Goal: Information Seeking & Learning: Learn about a topic

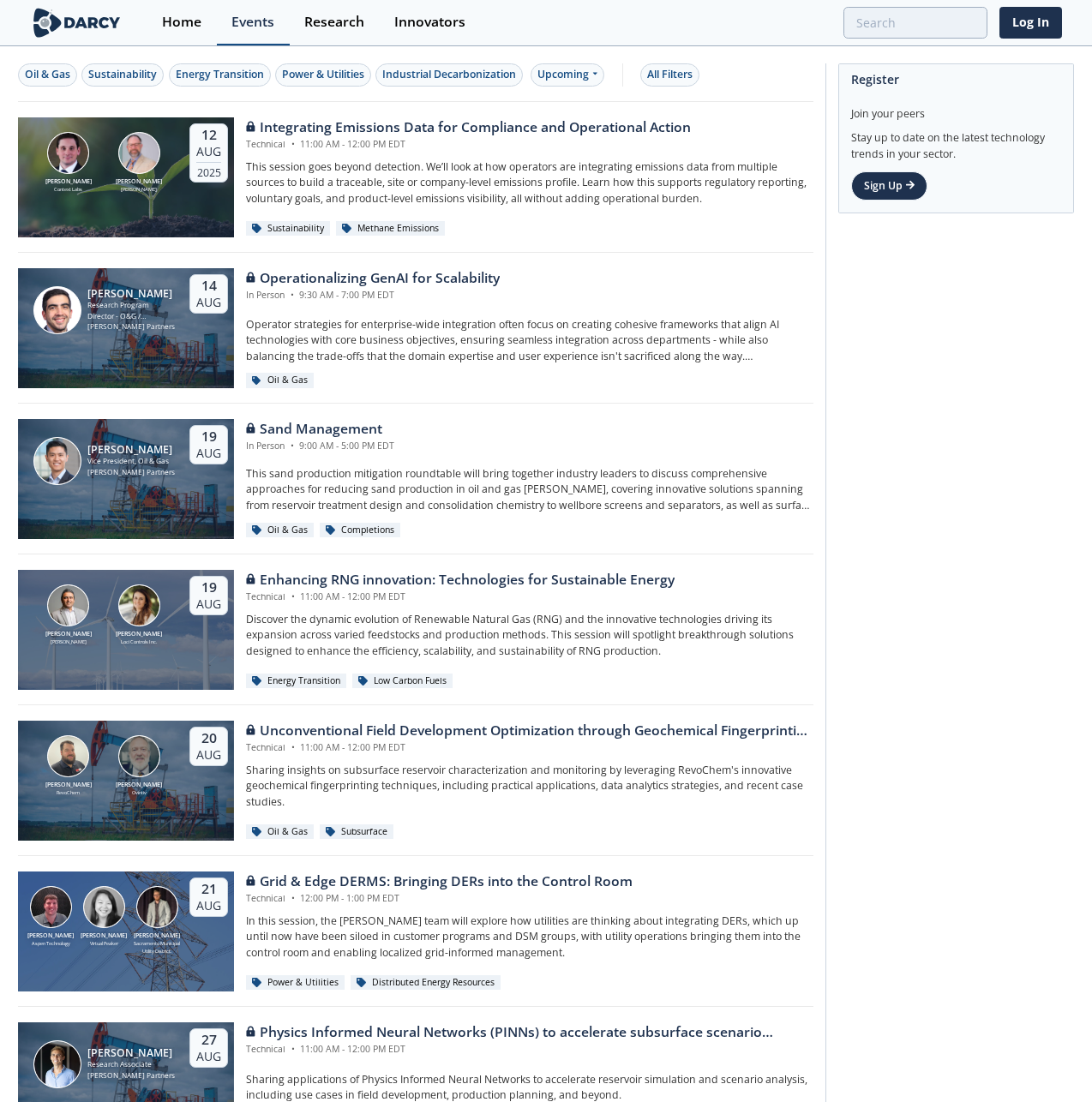
click at [247, 16] on div "Events" at bounding box center [253, 22] width 43 height 14
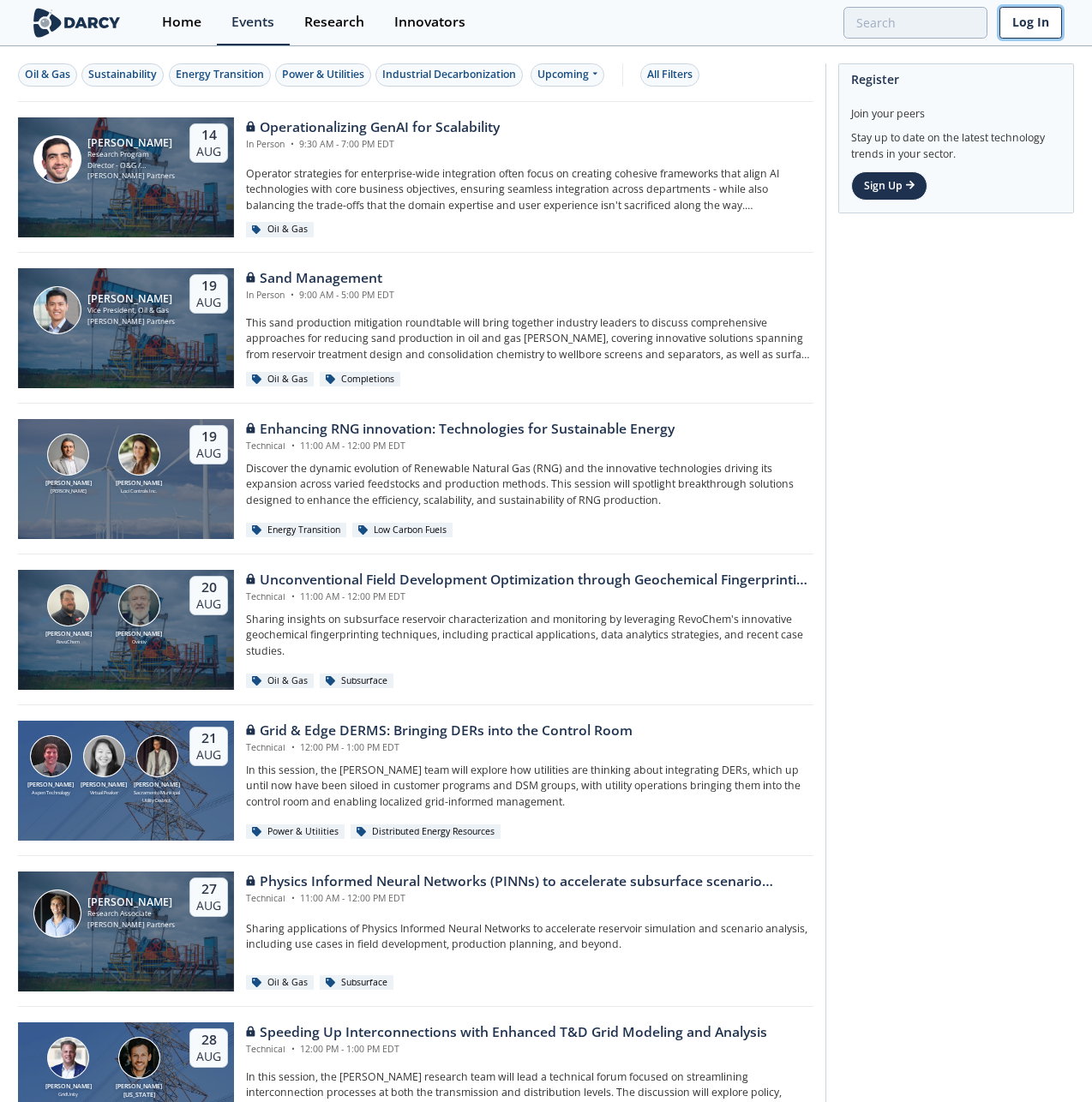
click at [1034, 26] on link "Log In" at bounding box center [1031, 22] width 62 height 32
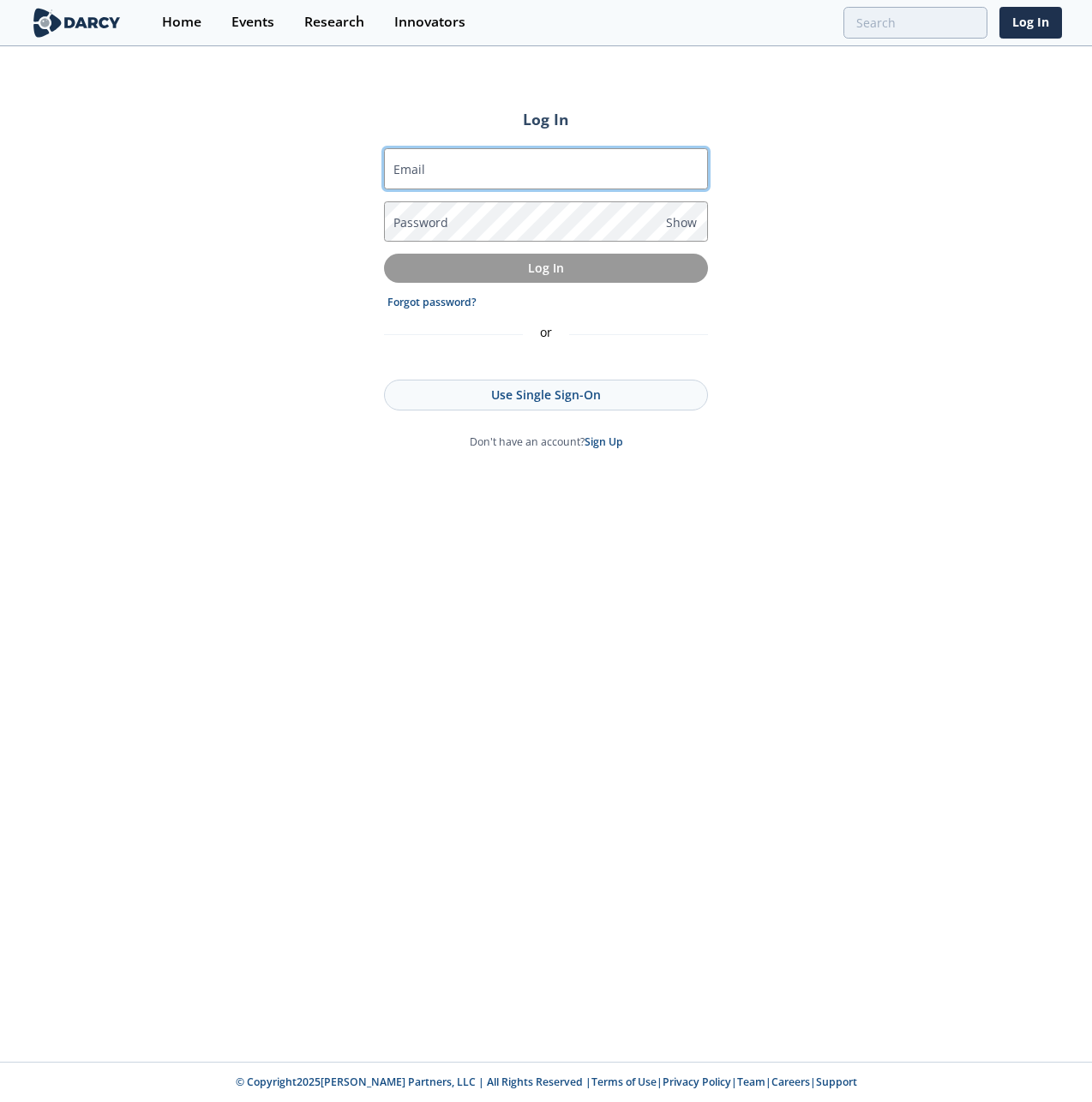
click at [419, 181] on input "Email" at bounding box center [546, 169] width 324 height 41
type input "[EMAIL_ADDRESS][DOMAIN_NAME]"
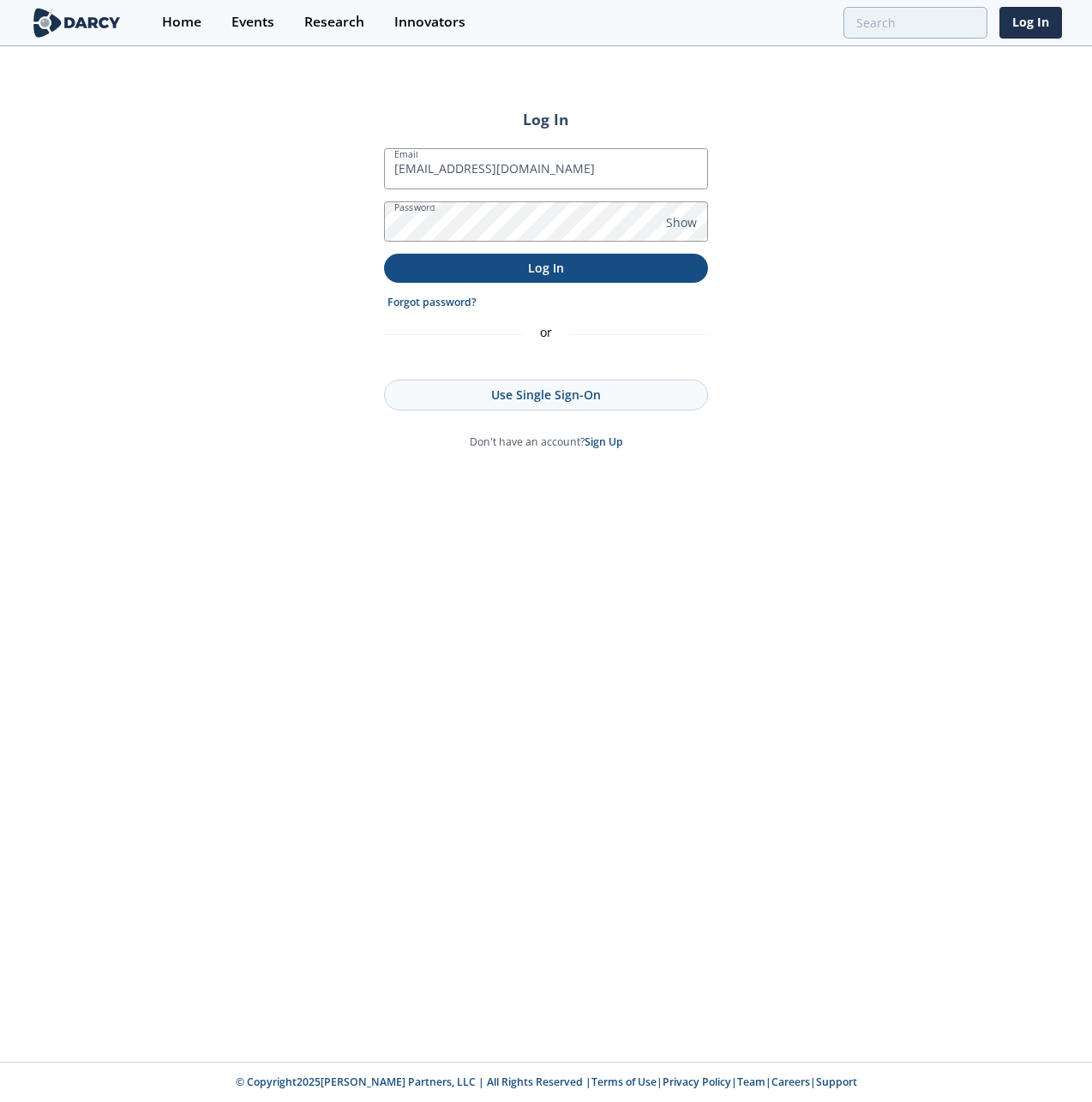
click at [534, 273] on p "Log In" at bounding box center [546, 267] width 300 height 18
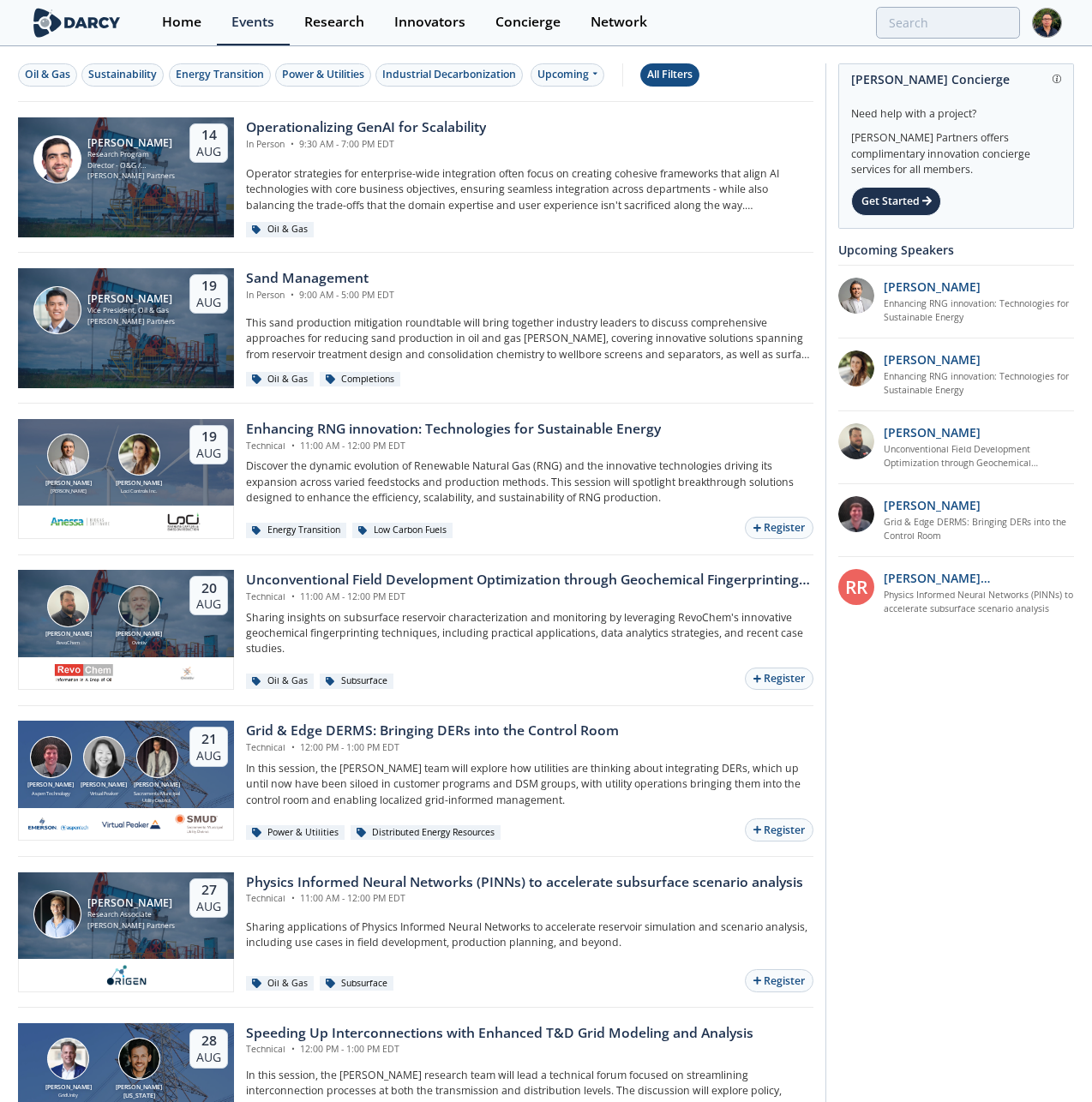
click at [677, 76] on div "All Filters" at bounding box center [669, 74] width 46 height 16
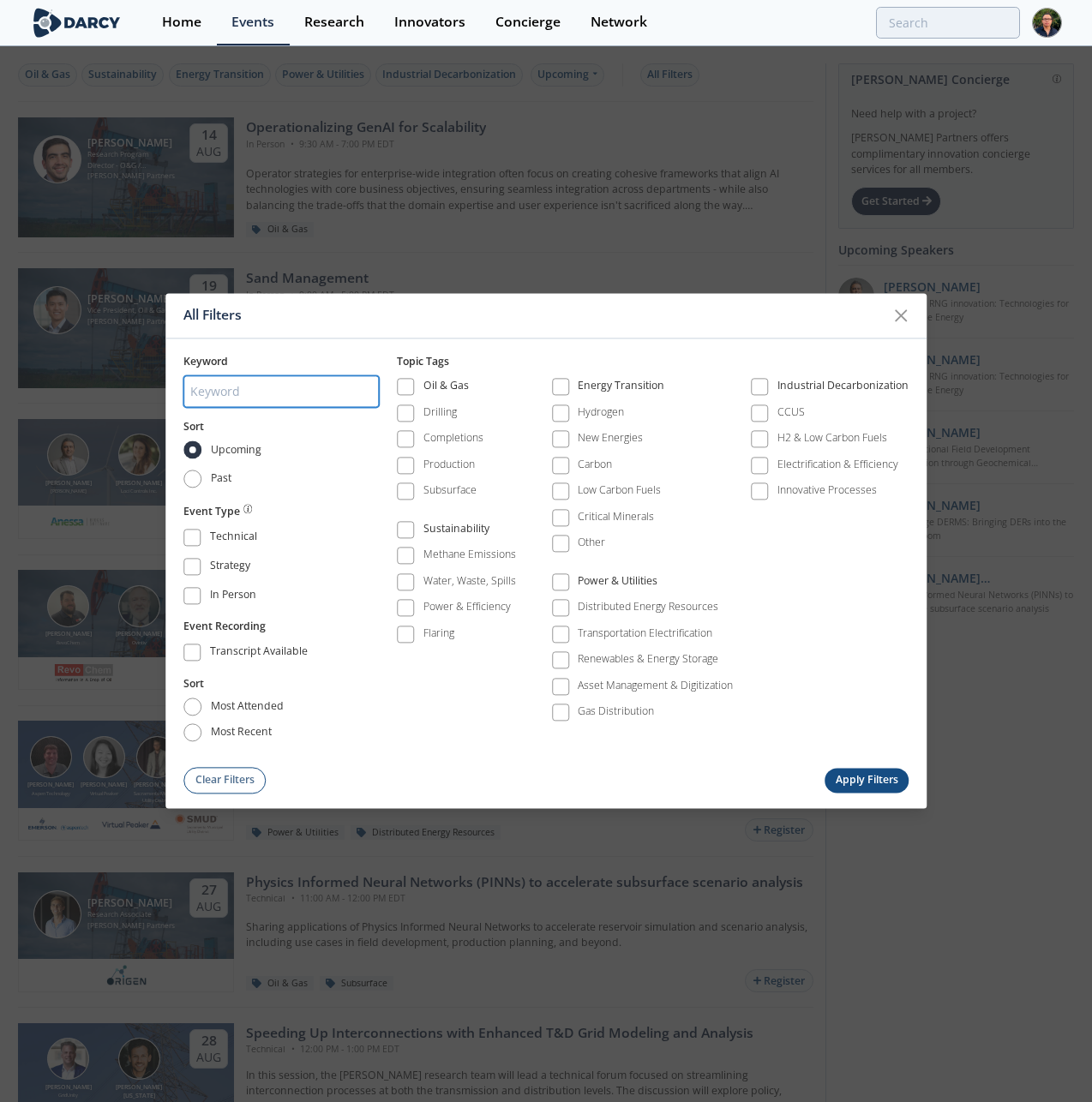
click at [275, 392] on input "search" at bounding box center [281, 391] width 195 height 32
type input "legacy"
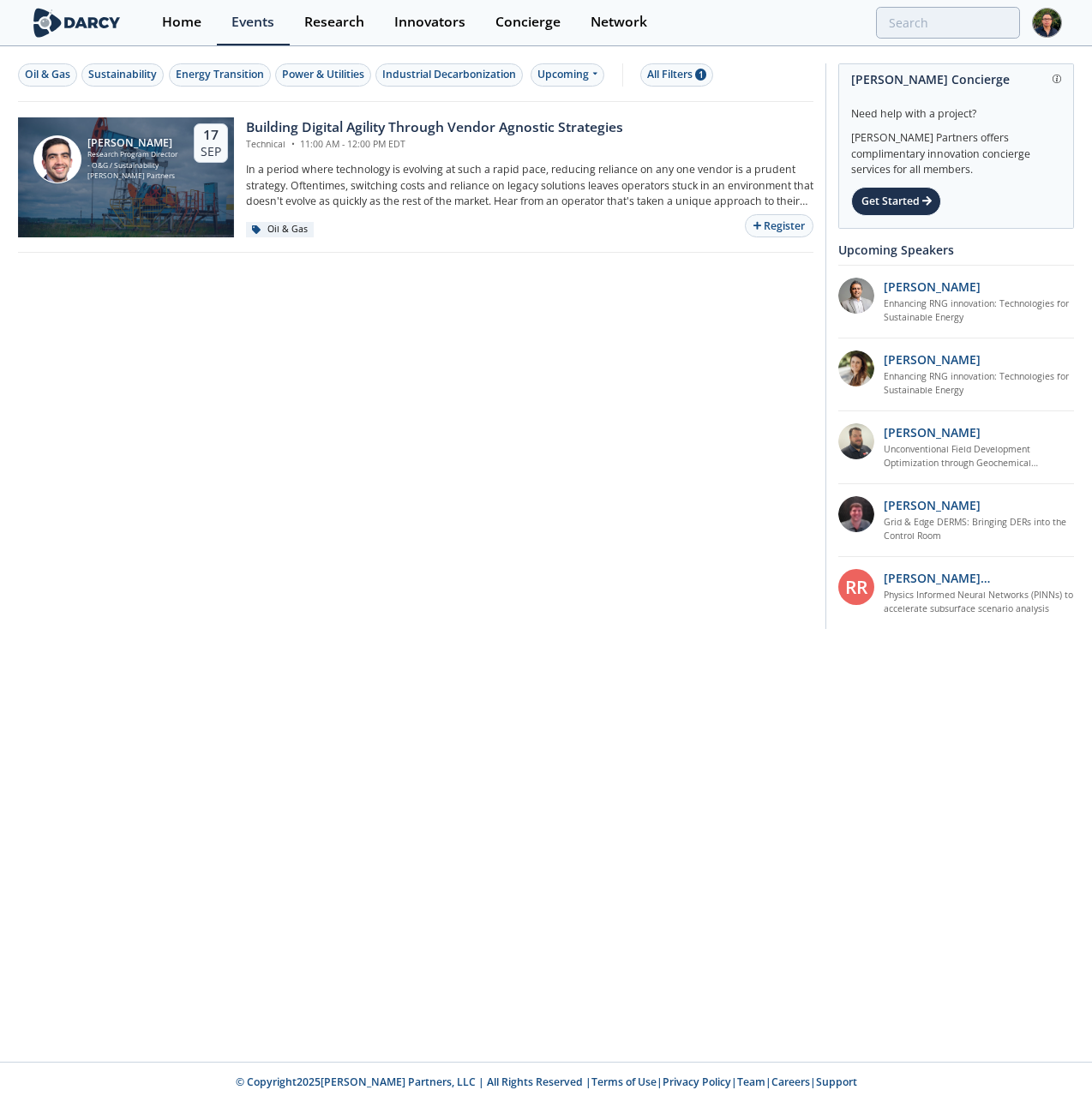
click at [612, 340] on div "Oil & Gas Sustainability Energy Transition Power & Utilities Industrial Decarbo…" at bounding box center [416, 339] width 795 height 581
click at [245, 16] on div "Events" at bounding box center [253, 22] width 43 height 14
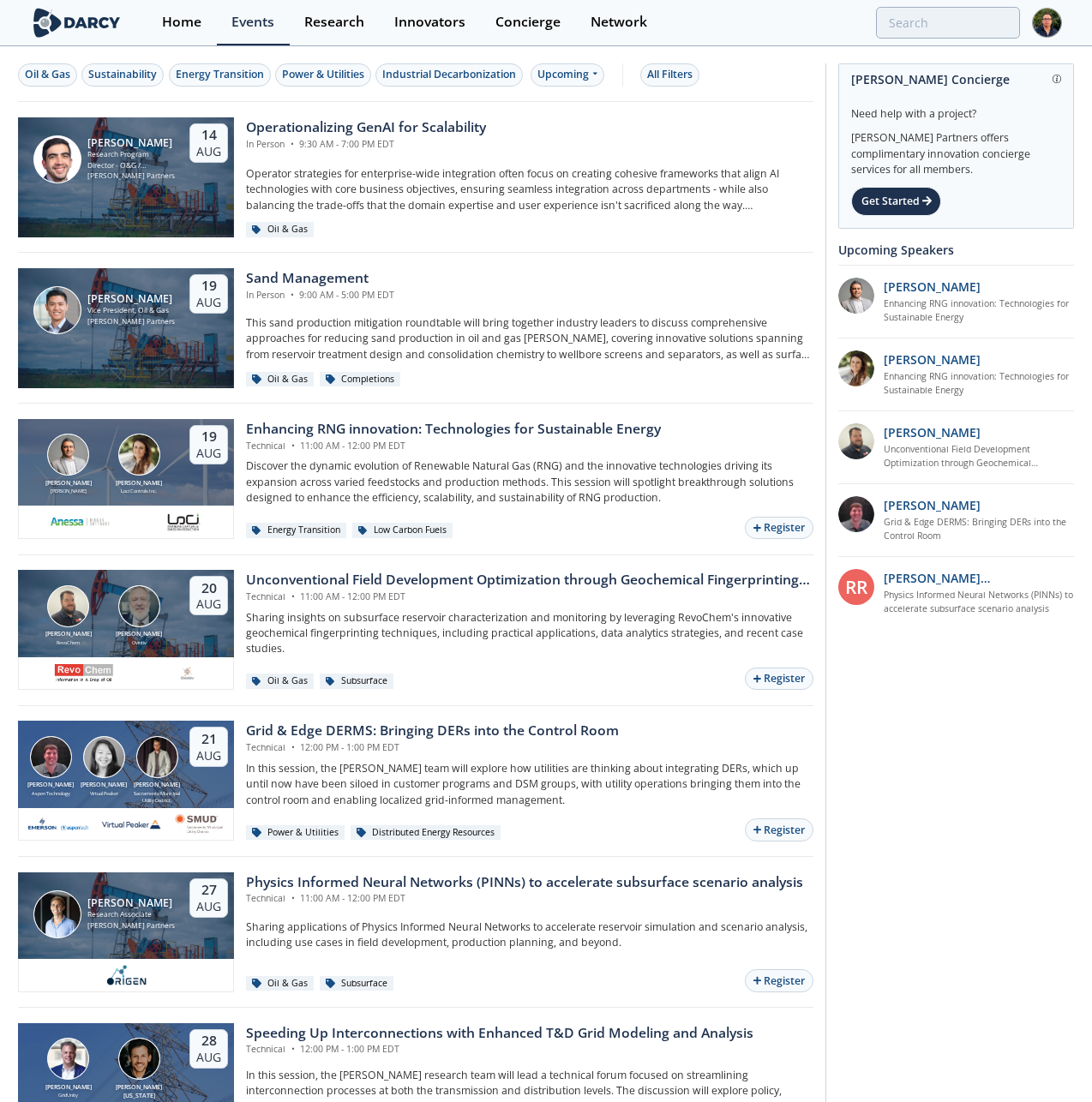
click at [753, 73] on div "Oil & Gas Sustainability Energy Transition Power & Utilities Industrial Decarbo…" at bounding box center [412, 74] width 789 height 23
click at [264, 17] on div "Events" at bounding box center [253, 22] width 43 height 14
click at [552, 74] on div "Upcoming" at bounding box center [568, 74] width 74 height 23
click at [559, 127] on div "Past" at bounding box center [588, 131] width 106 height 28
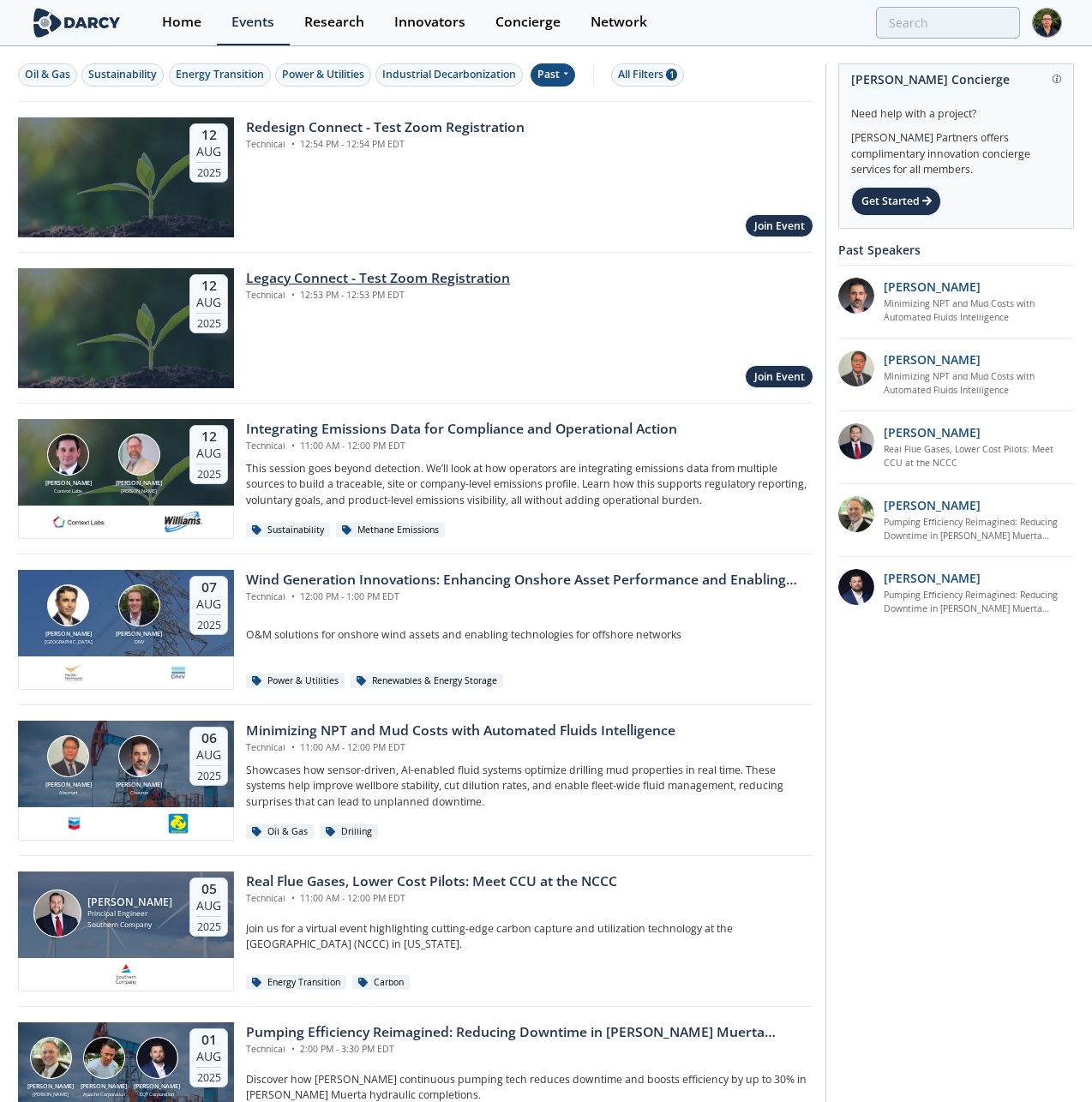
click at [556, 301] on div "Legacy Connect - Test Zoom Registration Technical • 12:53 PM - 12:53 PM EDT" at bounding box center [529, 284] width 567 height 34
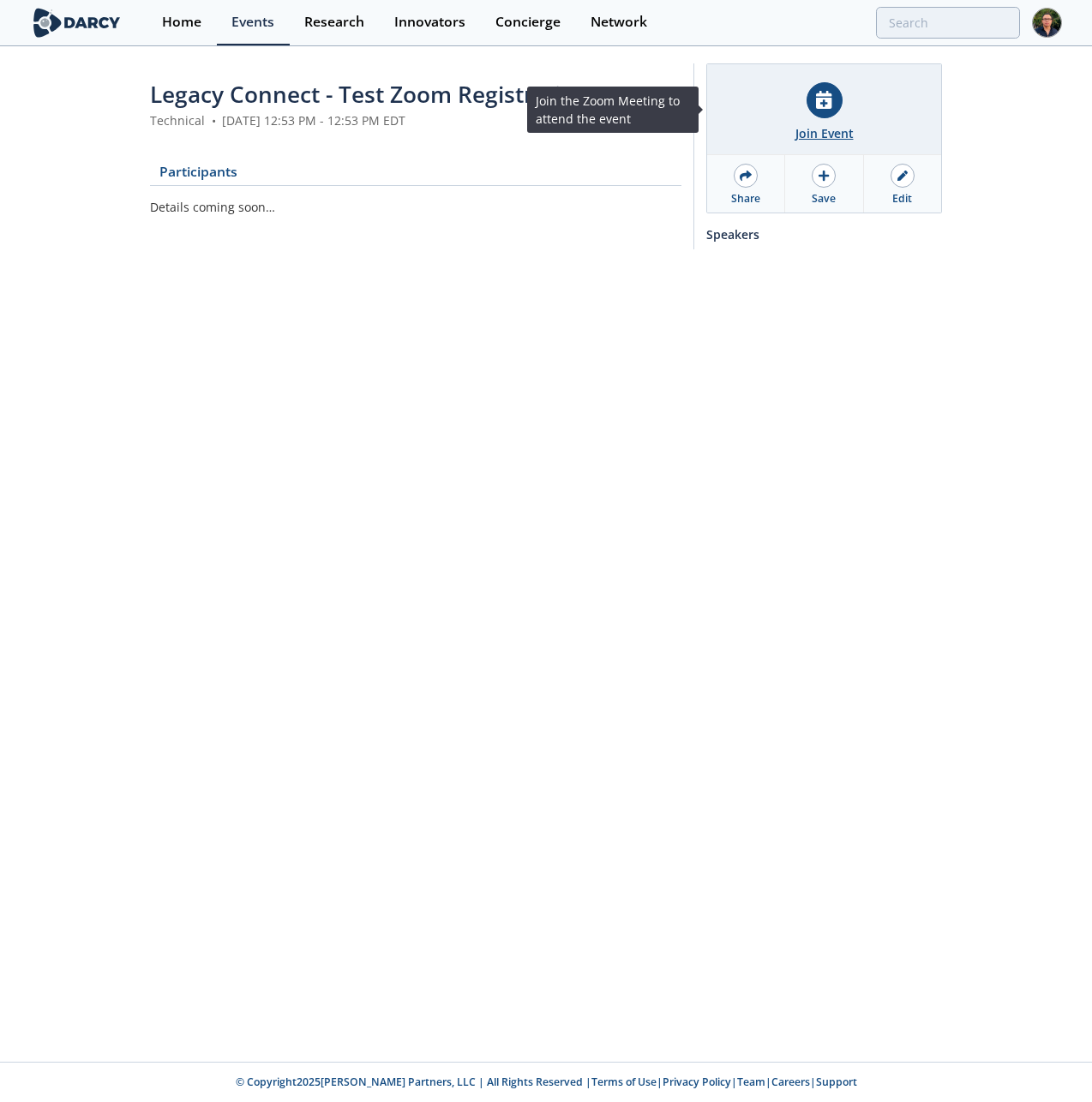
click at [842, 105] on div "Join Event" at bounding box center [824, 109] width 234 height 91
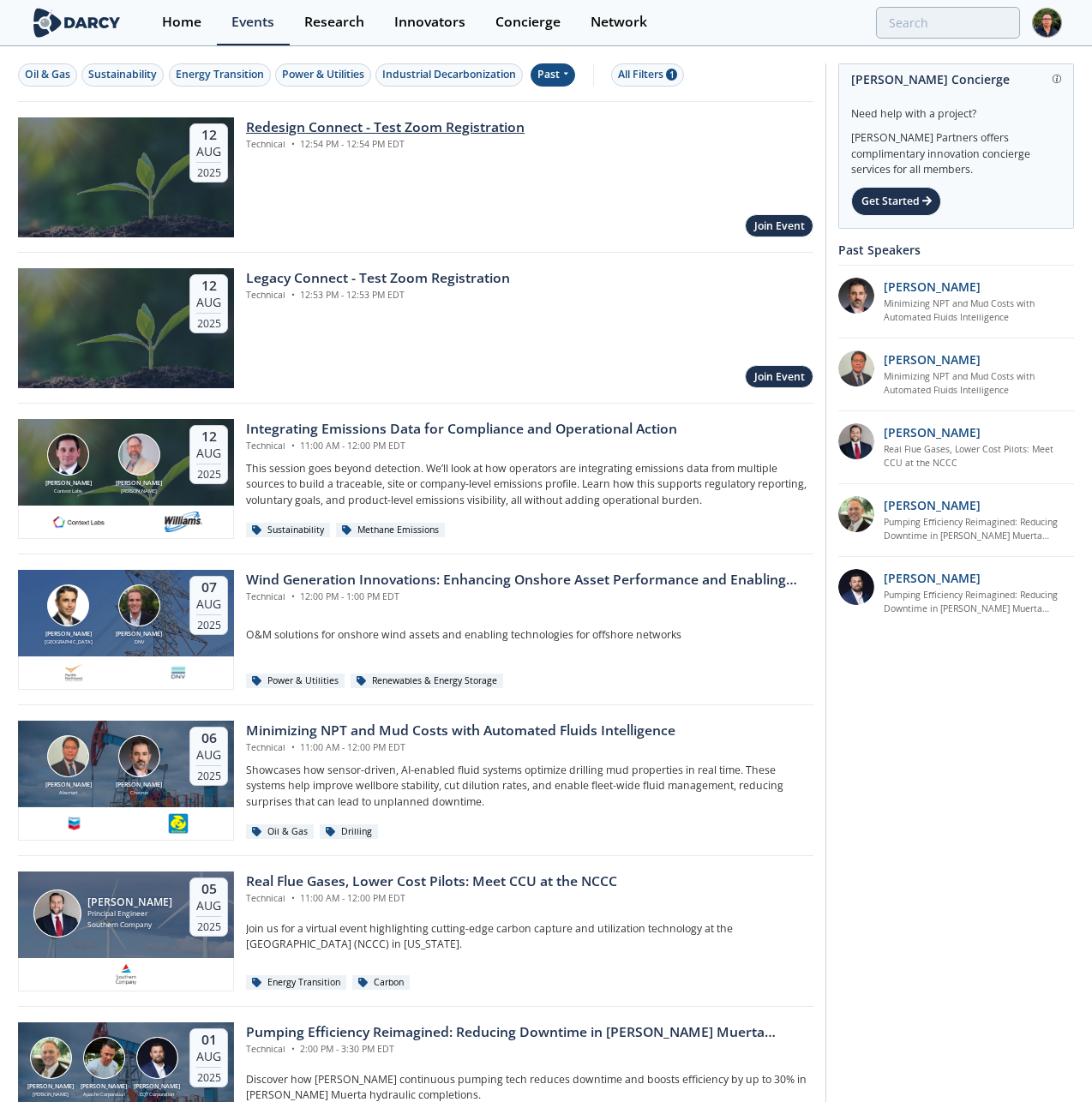
click at [438, 191] on div "Redesign Connect - Test Zoom Registration Technical • 12:54 PM - 12:54 PM EDT J…" at bounding box center [524, 177] width 579 height 120
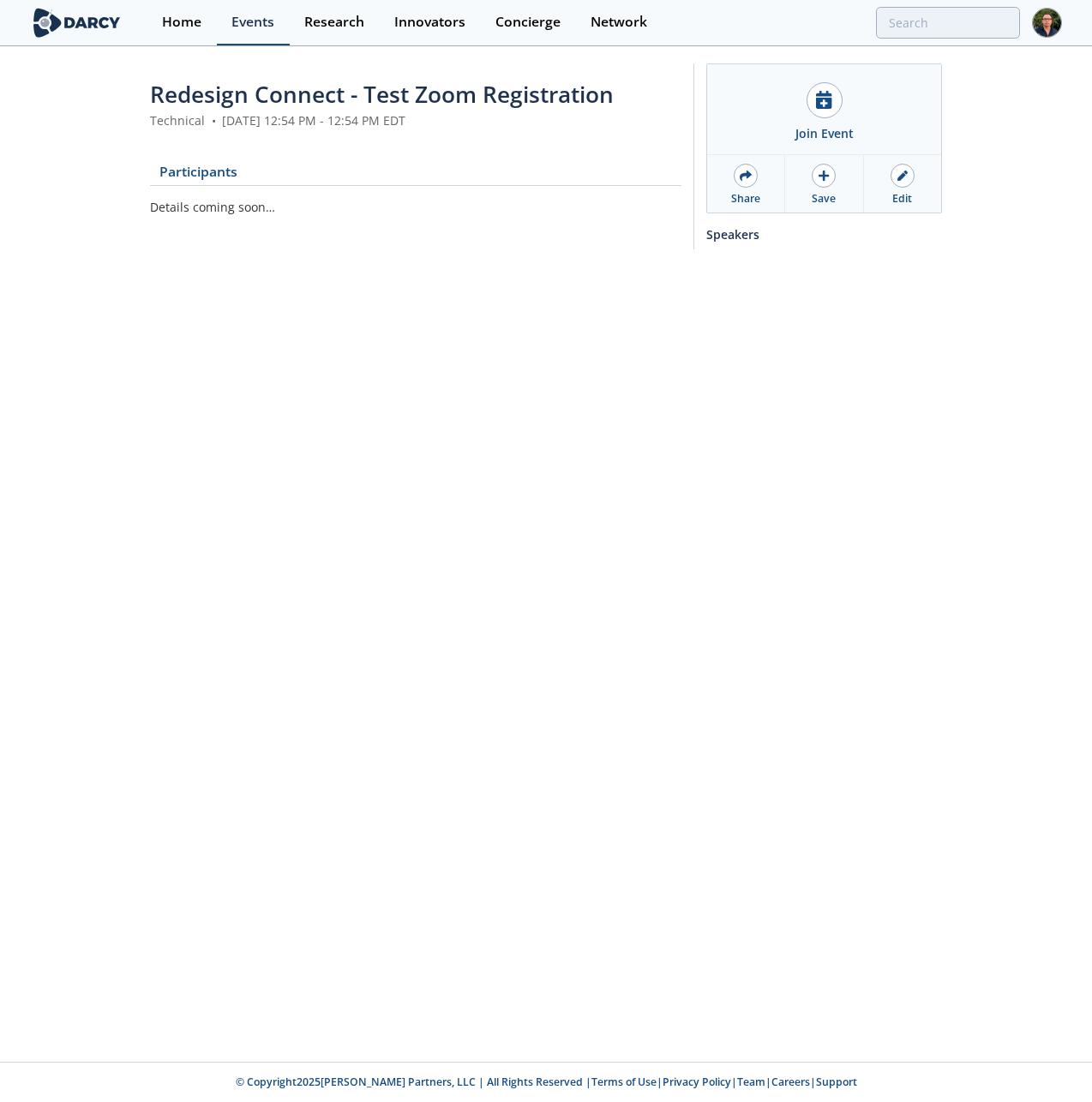
click at [263, 25] on div "Events" at bounding box center [253, 22] width 43 height 14
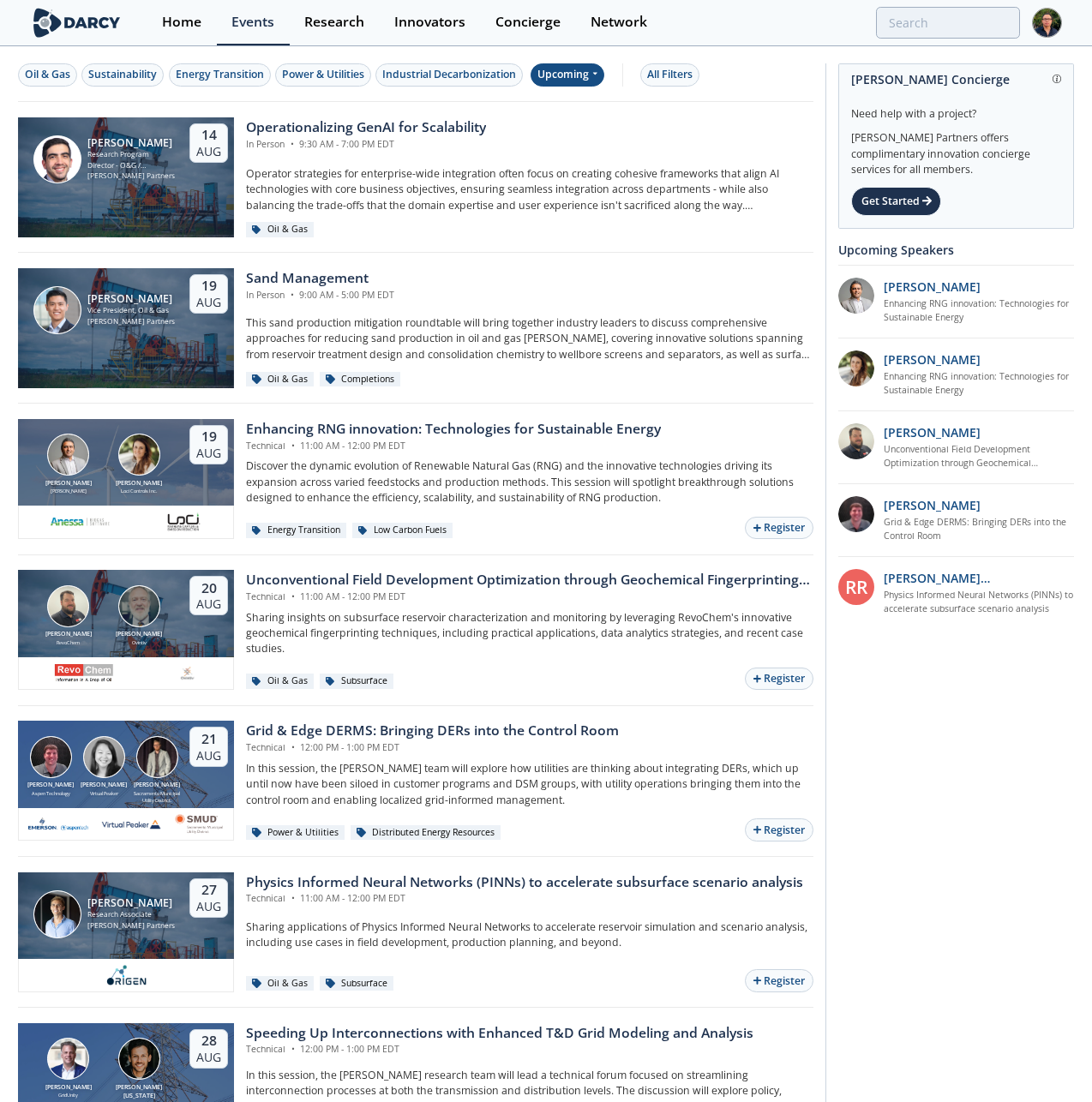
click at [582, 80] on div "Upcoming" at bounding box center [568, 74] width 74 height 23
click at [557, 134] on div "Past" at bounding box center [588, 131] width 106 height 28
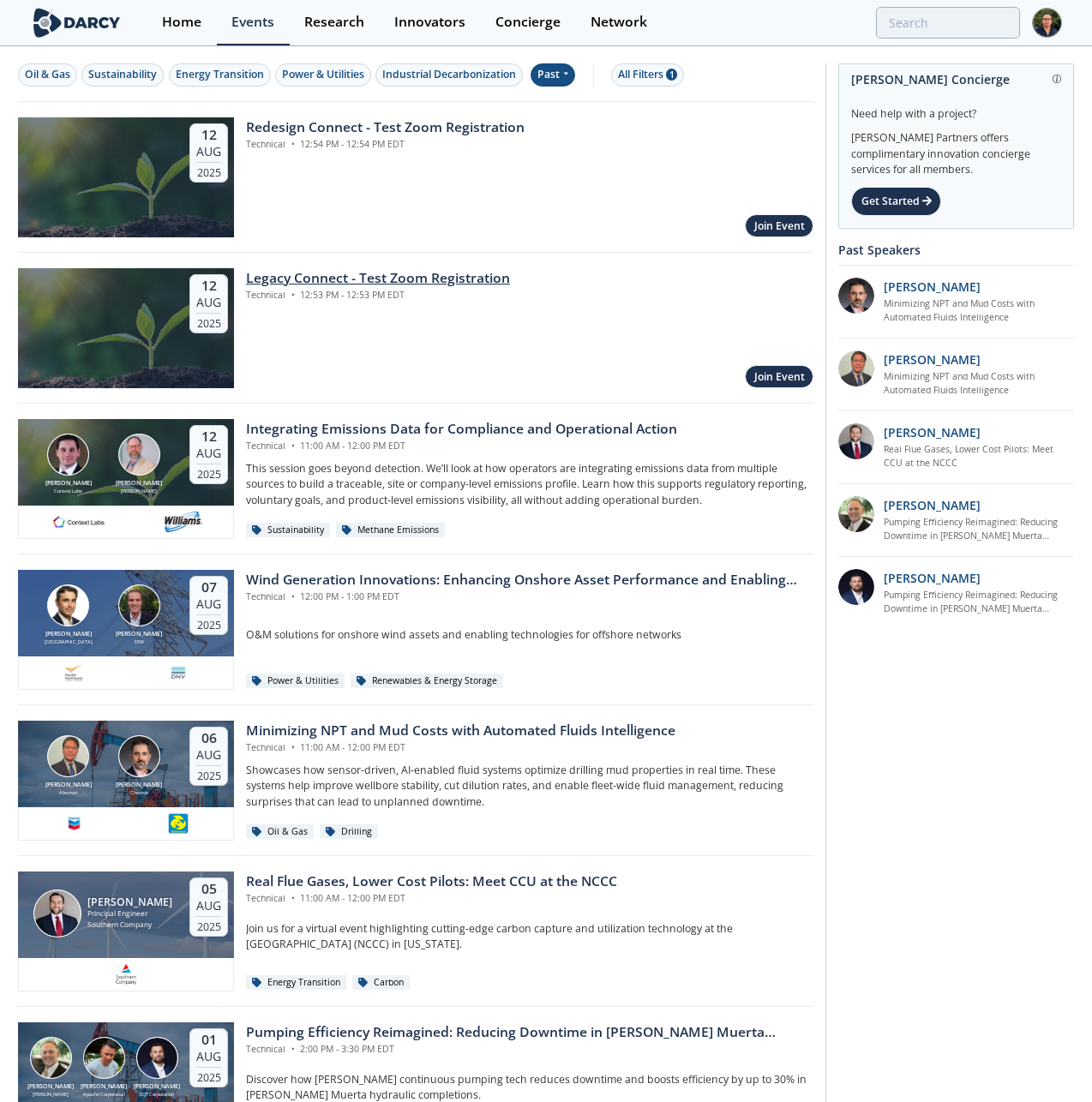
click at [576, 317] on div "Legacy Connect - Test Zoom Registration Technical • 12:53 PM - 12:53 PM EDT Joi…" at bounding box center [524, 328] width 579 height 120
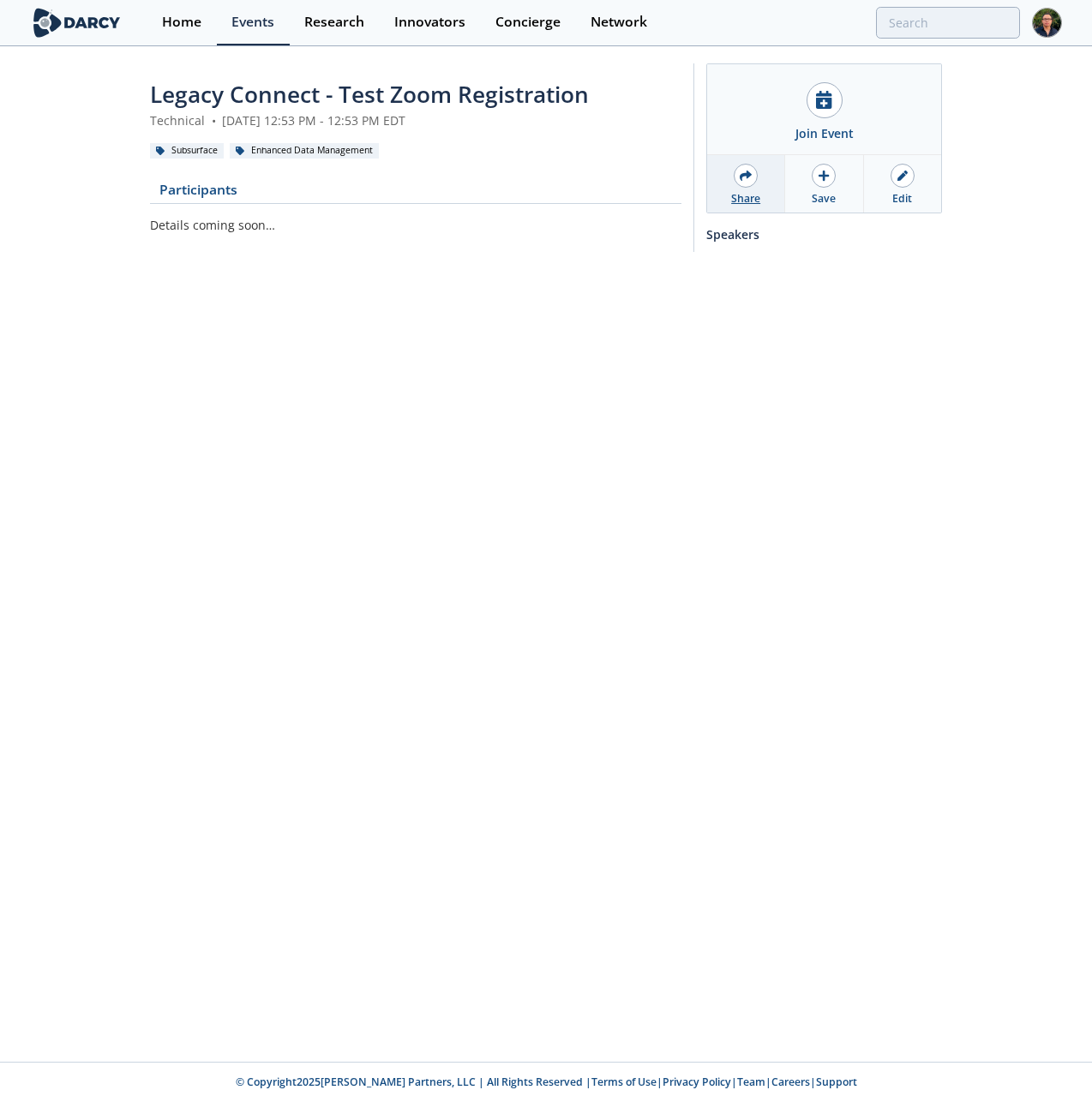
click at [750, 182] on div at bounding box center [745, 175] width 24 height 24
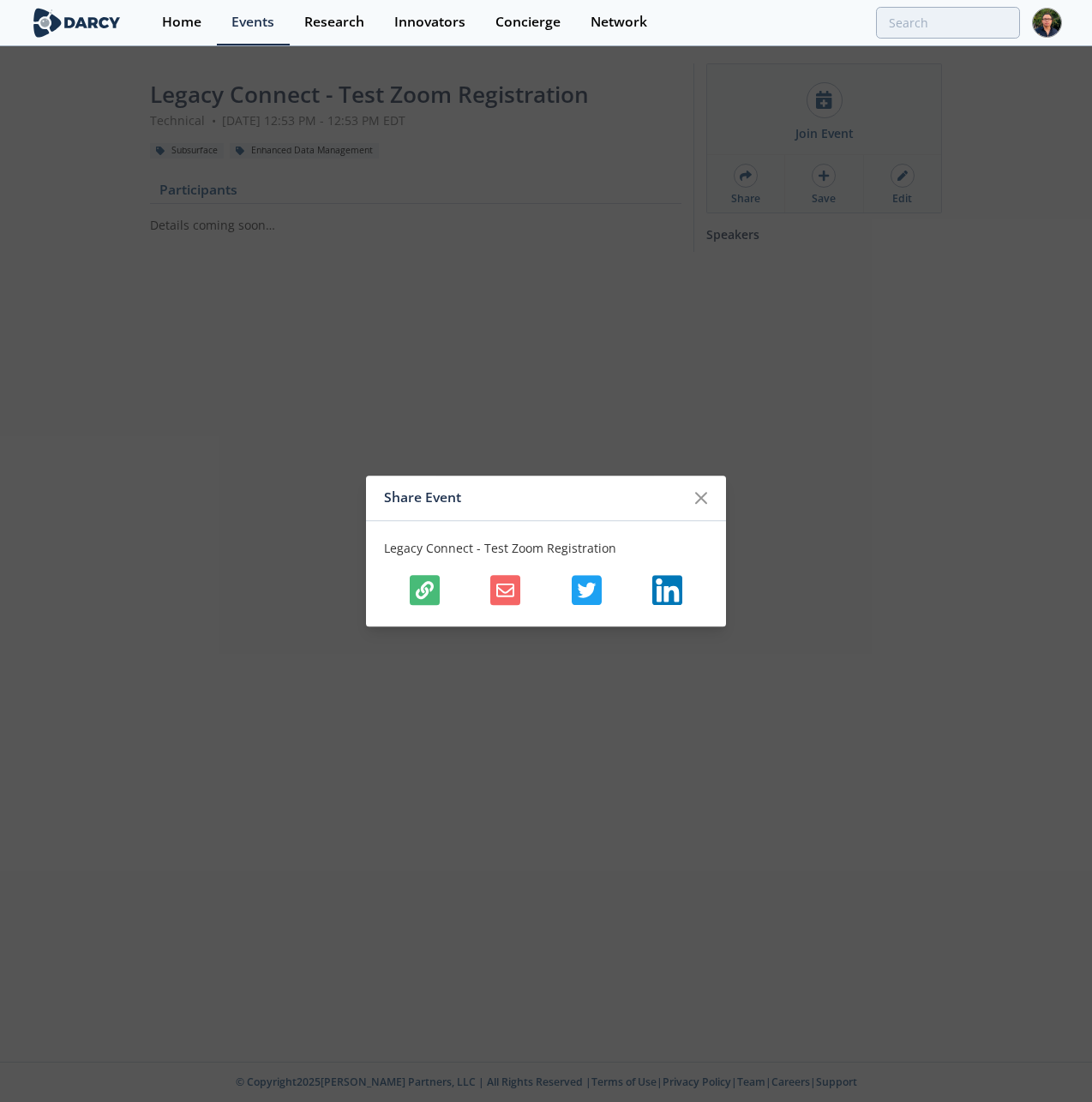
click at [432, 582] on icon "button" at bounding box center [425, 589] width 18 height 18
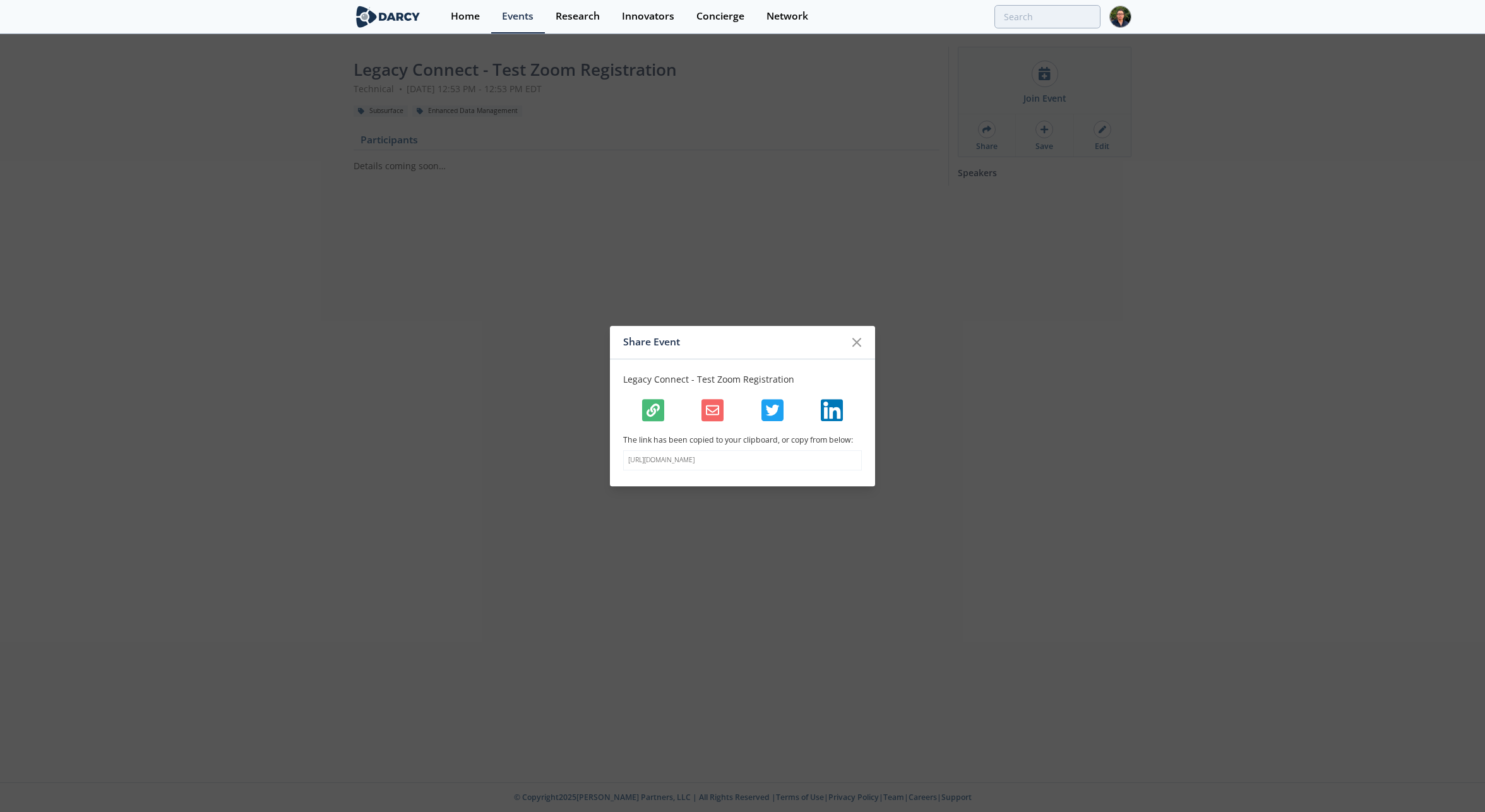
click at [712, 105] on div "Share Event Legacy Connect - Test Zoom Registration The link has been copied to…" at bounding box center [742, 406] width 1485 height 812
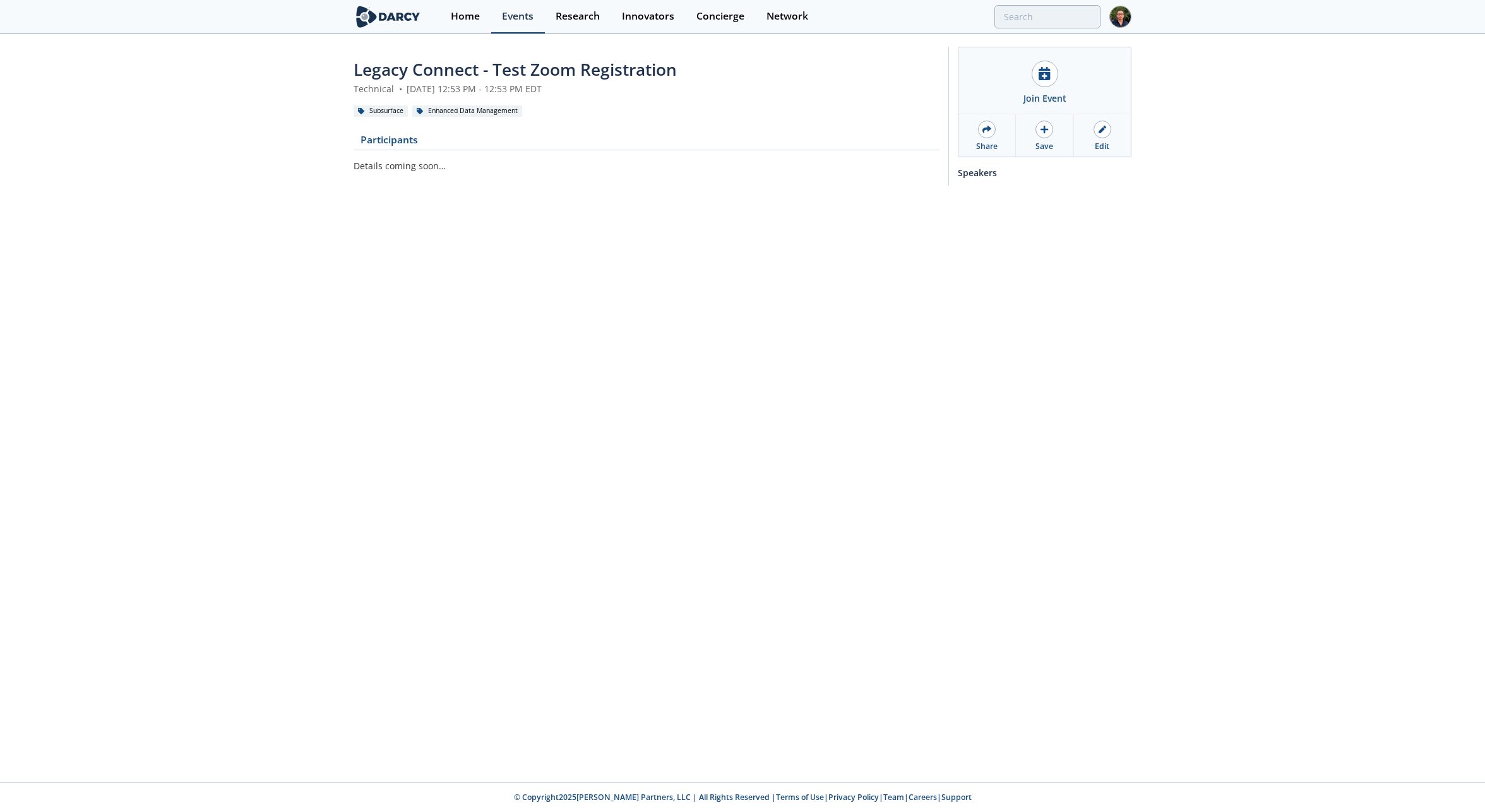
click at [524, 18] on div "Events" at bounding box center [518, 17] width 32 height 10
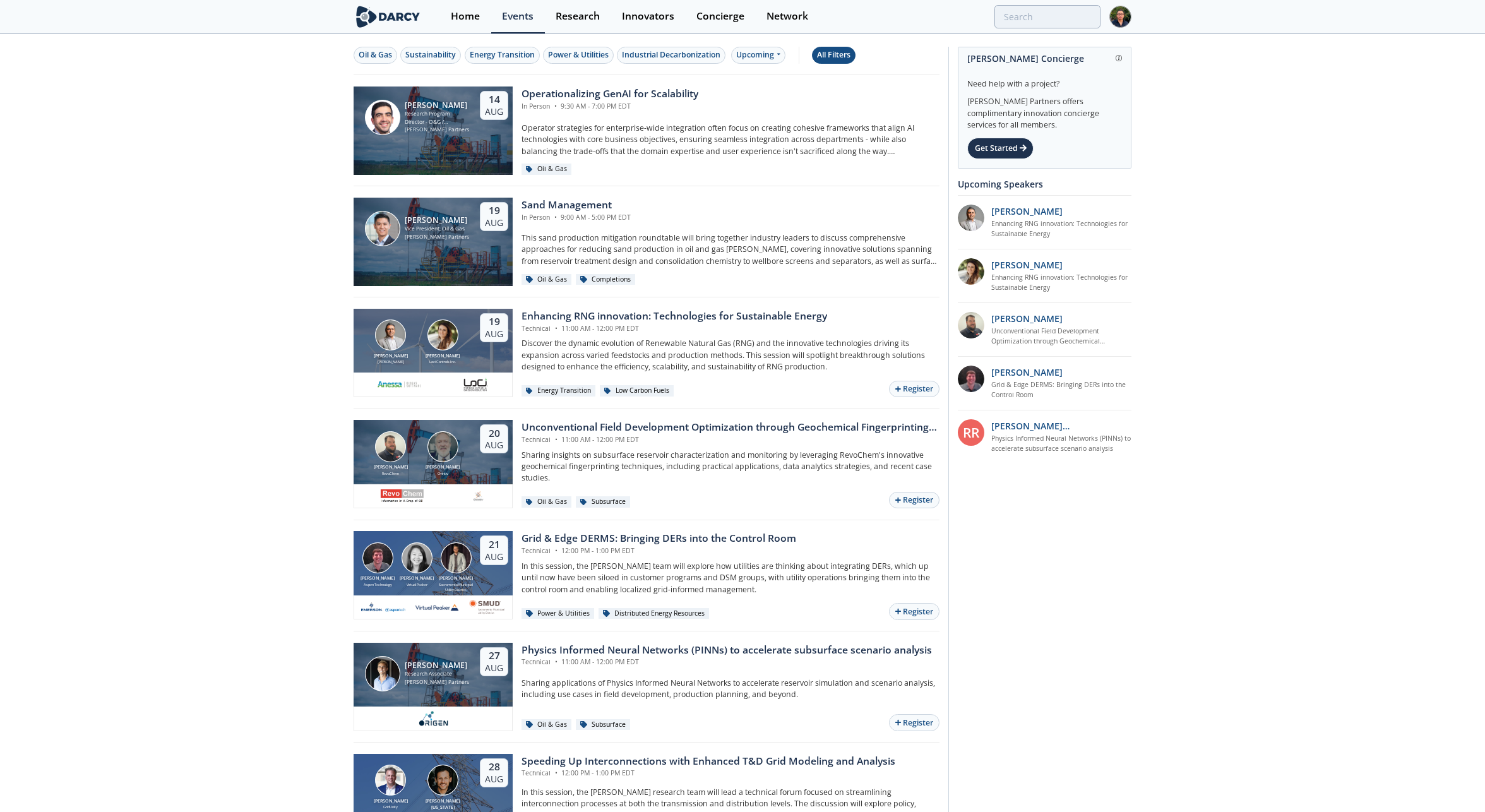
click at [804, 54] on div "All Filters" at bounding box center [834, 55] width 34 height 11
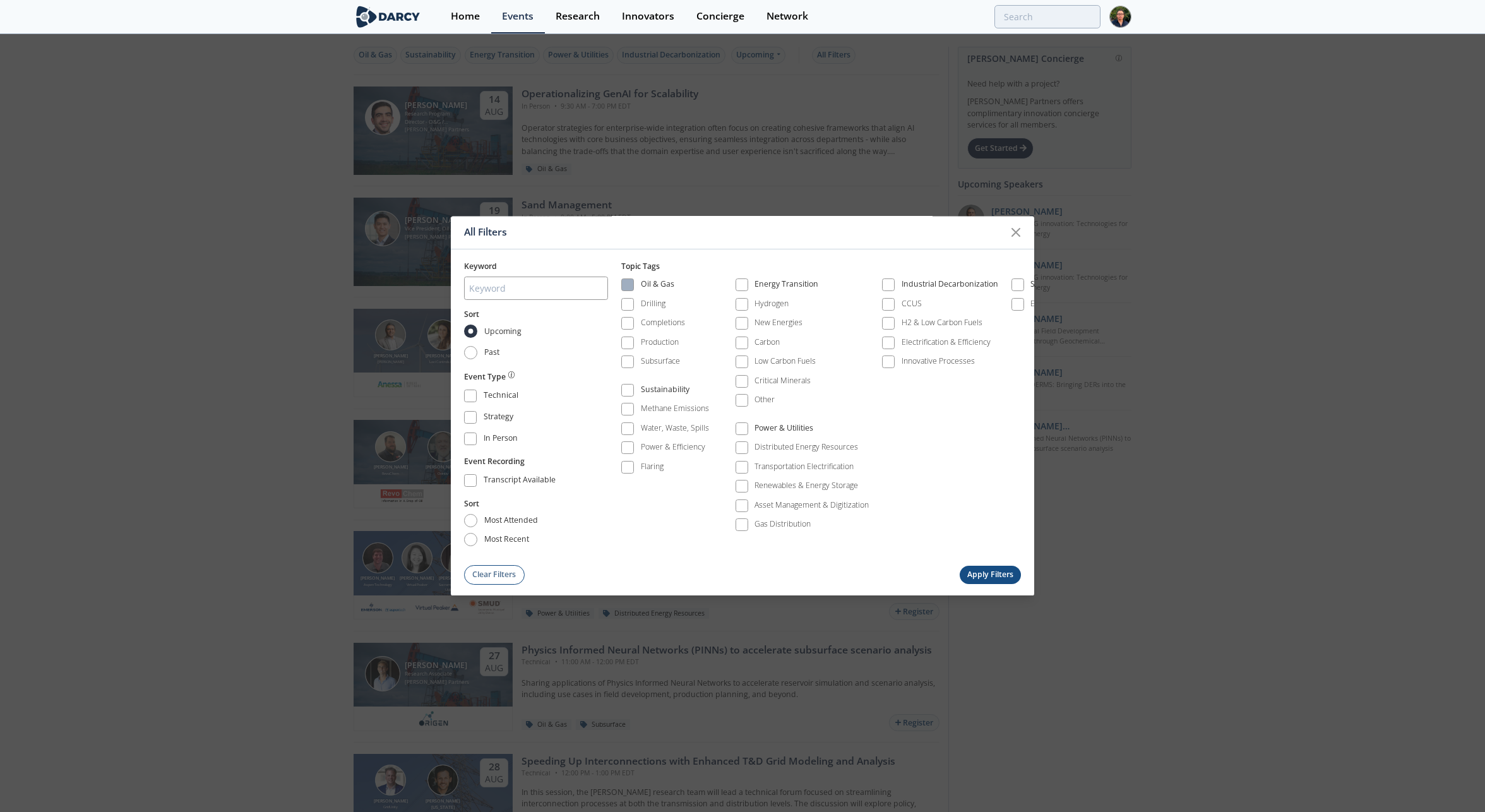
click at [628, 283] on span at bounding box center [628, 285] width 9 height 9
click at [804, 569] on button "Apply Filters" at bounding box center [991, 574] width 62 height 18
